Goal: Check status: Check status

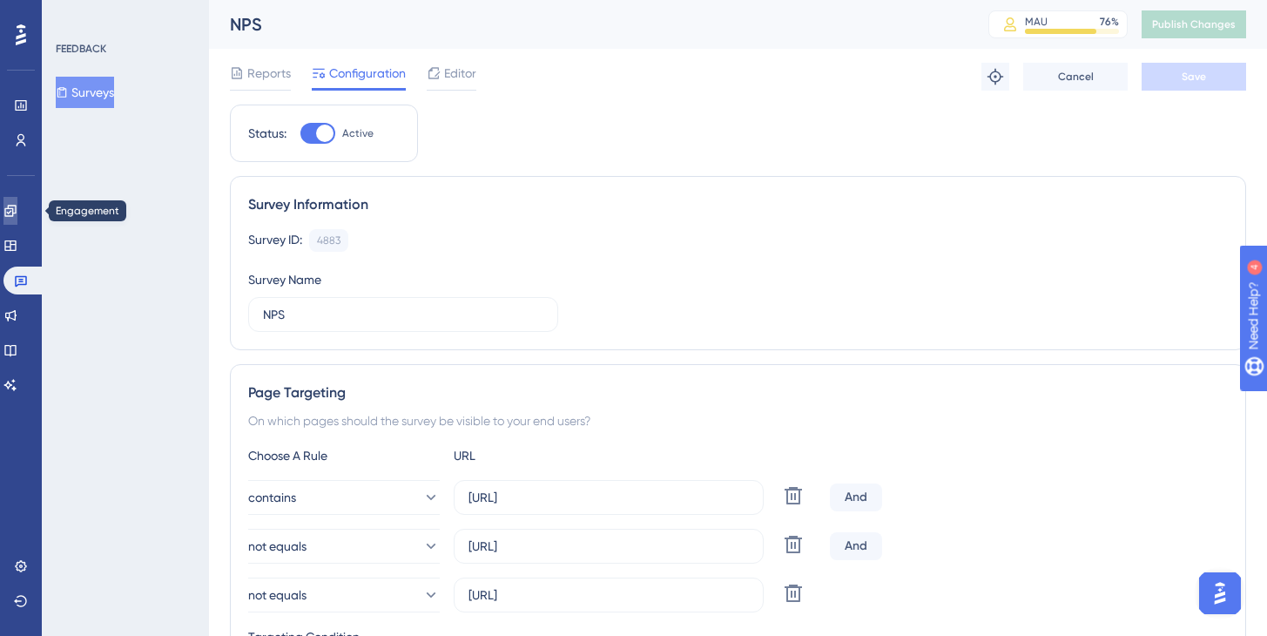
drag, startPoint x: 14, startPoint y: 199, endPoint x: 253, endPoint y: 210, distance: 239.8
click at [14, 199] on link at bounding box center [10, 211] width 14 height 28
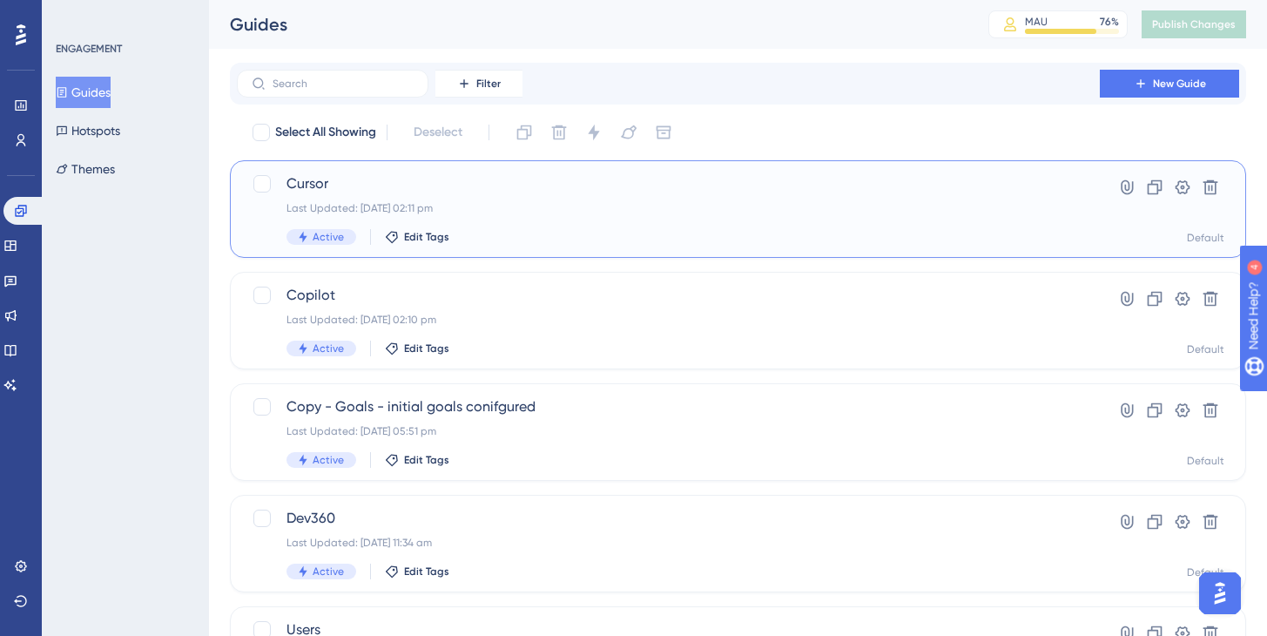
click at [488, 199] on div "Cursor Last Updated: [DATE] 02:11 pm Active Edit Tags" at bounding box center [669, 208] width 764 height 71
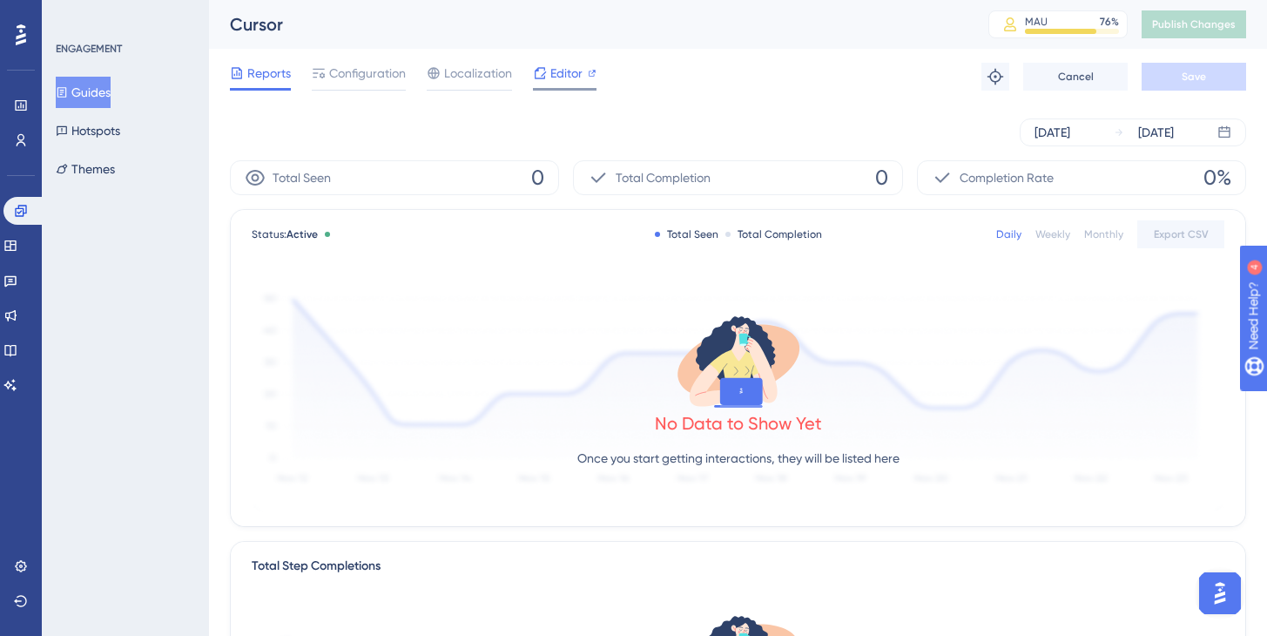
click at [578, 66] on span "Editor" at bounding box center [567, 73] width 32 height 21
